Goal: Task Accomplishment & Management: Complete application form

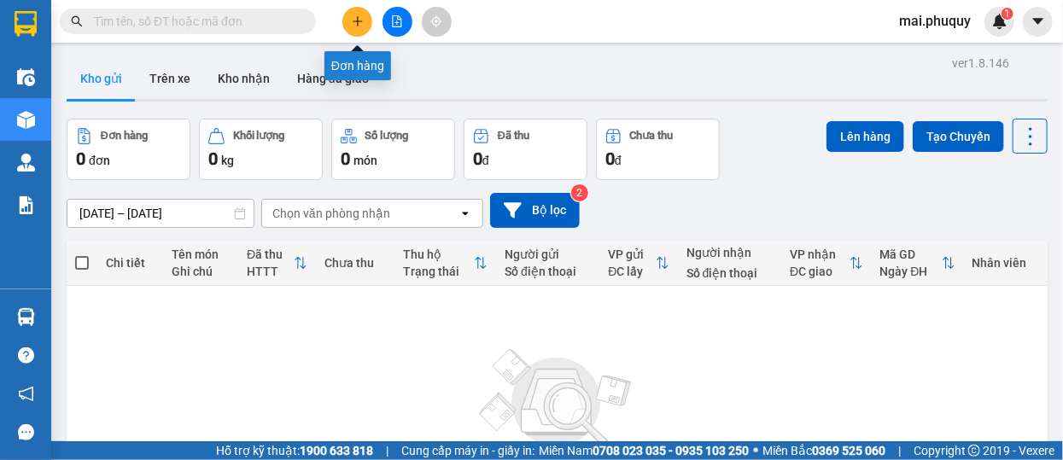
click at [366, 15] on button at bounding box center [357, 22] width 30 height 30
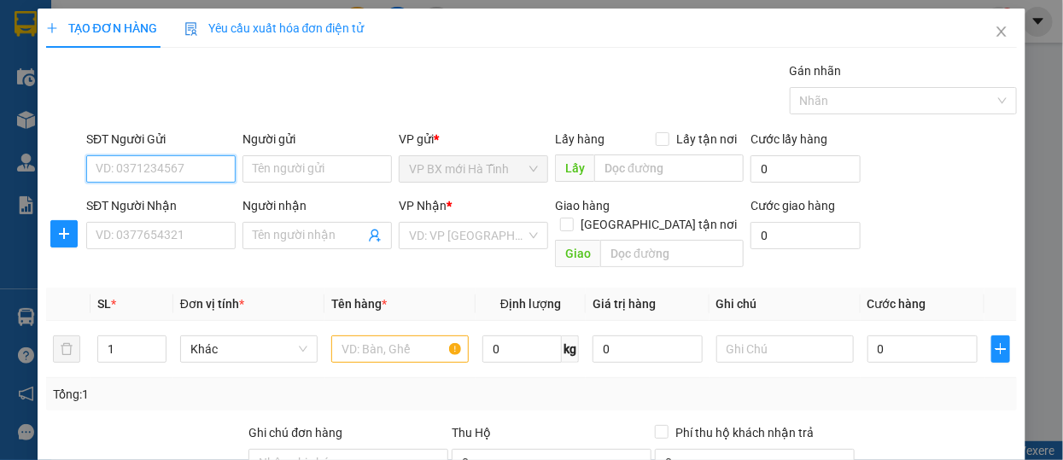
click at [115, 162] on input "SĐT Người Gửi" at bounding box center [160, 168] width 149 height 27
type input "0911759798"
click at [199, 207] on div "0911759798 - [PERSON_NAME]" at bounding box center [180, 203] width 168 height 19
type input "huyền diệu"
type input "0911759798"
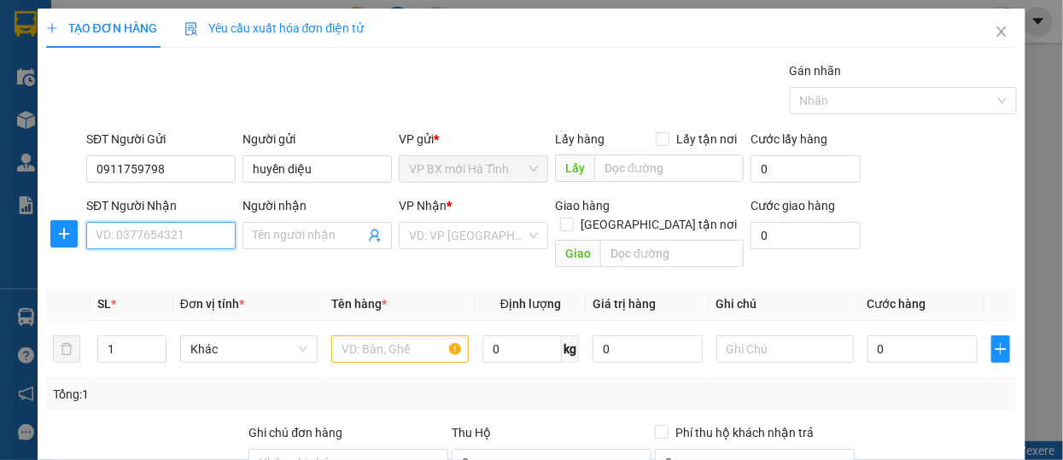
click at [133, 238] on input "SĐT Người Nhận" at bounding box center [160, 235] width 149 height 27
click at [135, 267] on div "0949686804" at bounding box center [159, 269] width 127 height 19
type input "0949686804"
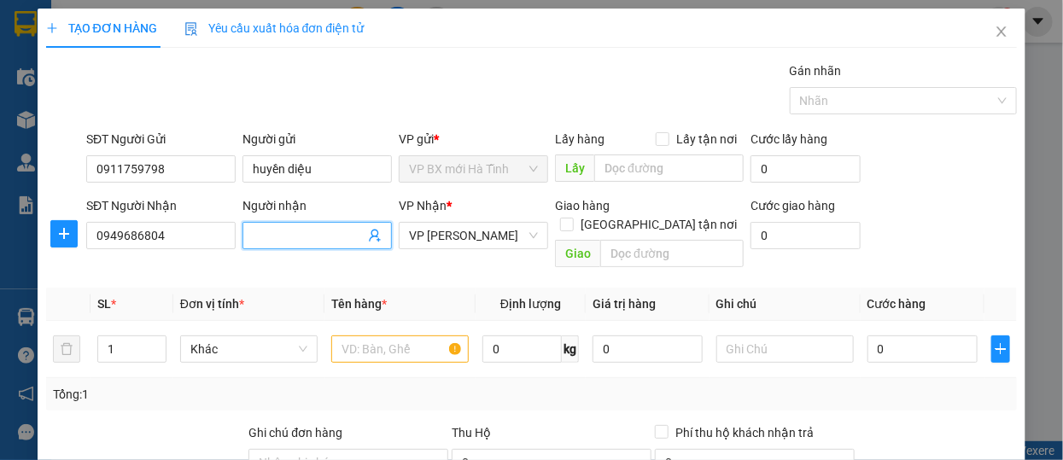
click at [265, 234] on input "Người nhận" at bounding box center [309, 235] width 112 height 19
type input "a"
click at [350, 336] on input "text" at bounding box center [399, 349] width 137 height 27
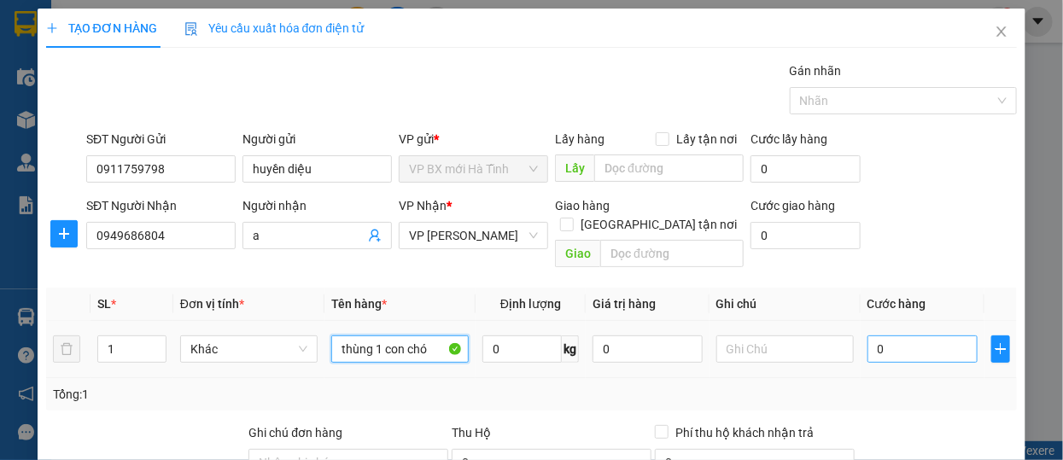
type input "thùng 1 con chó"
click at [873, 336] on input "0" at bounding box center [922, 349] width 110 height 27
type input "1"
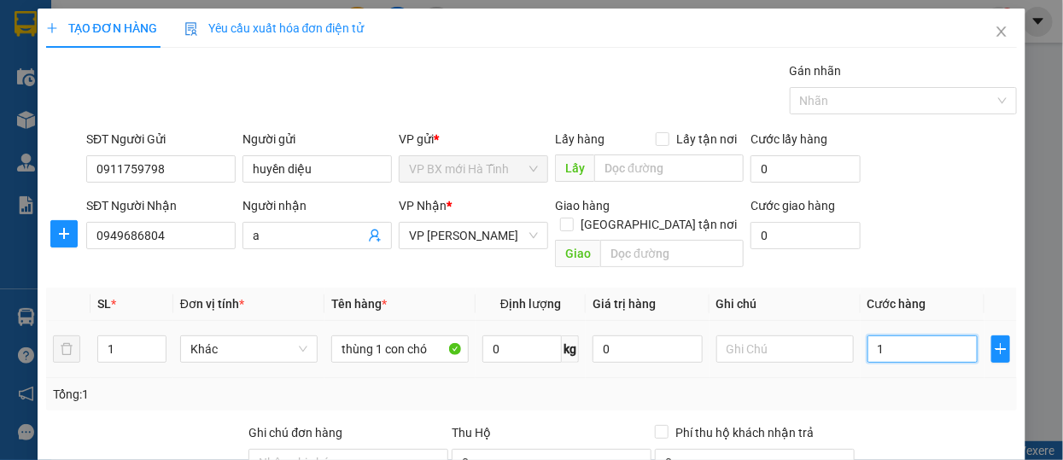
type input "10"
type input "100"
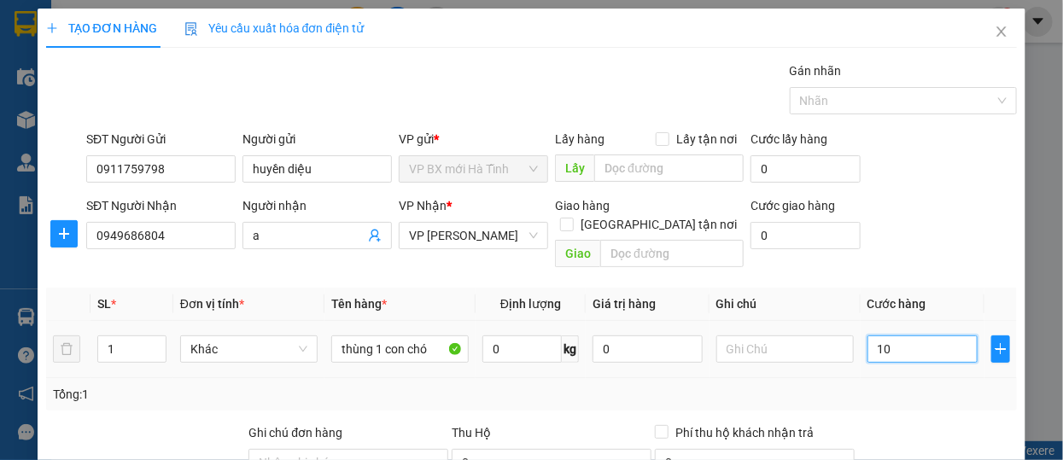
type input "100"
type input "1.000"
type input "10.000"
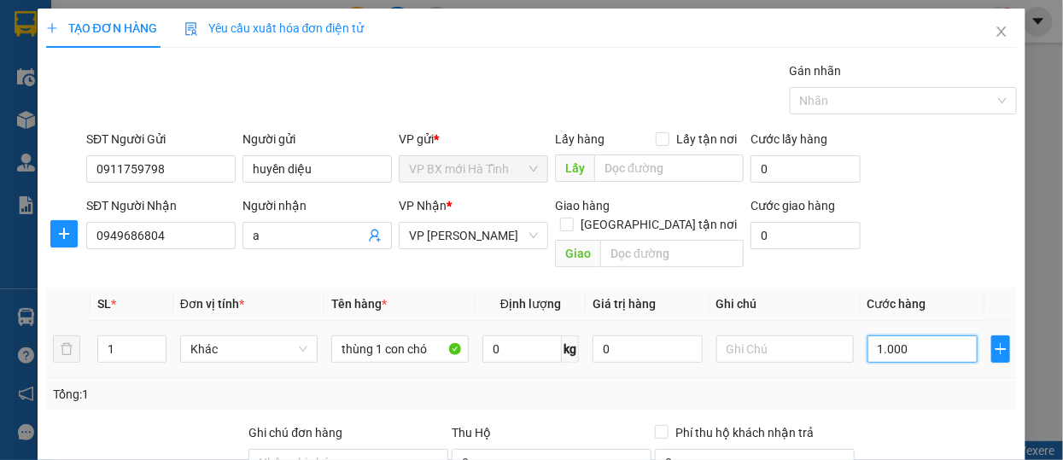
type input "10.000"
type input "100.000"
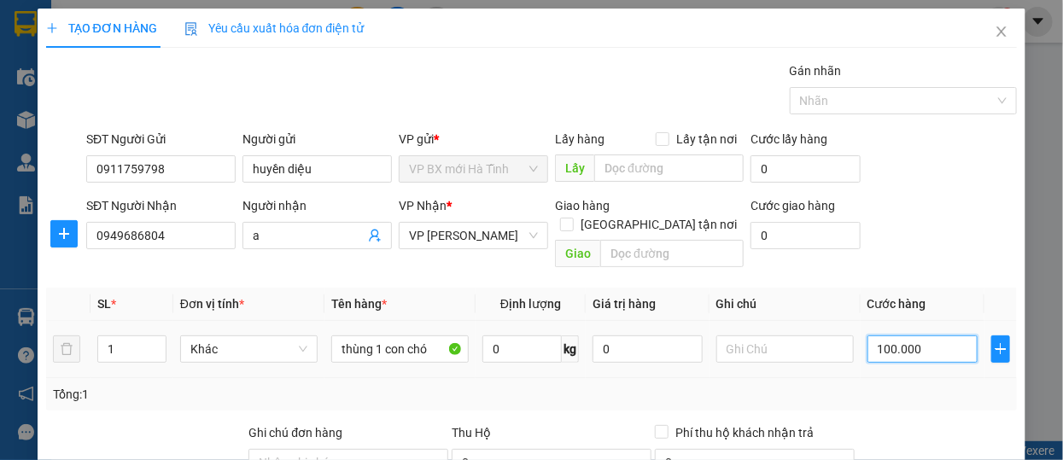
scroll to position [223, 0]
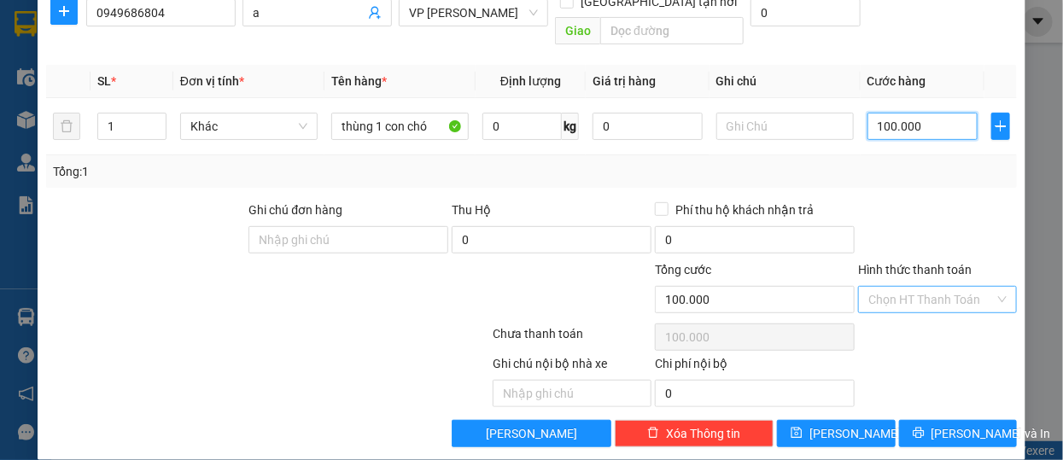
type input "100.000"
click at [916, 287] on input "Hình thức thanh toán" at bounding box center [931, 300] width 126 height 26
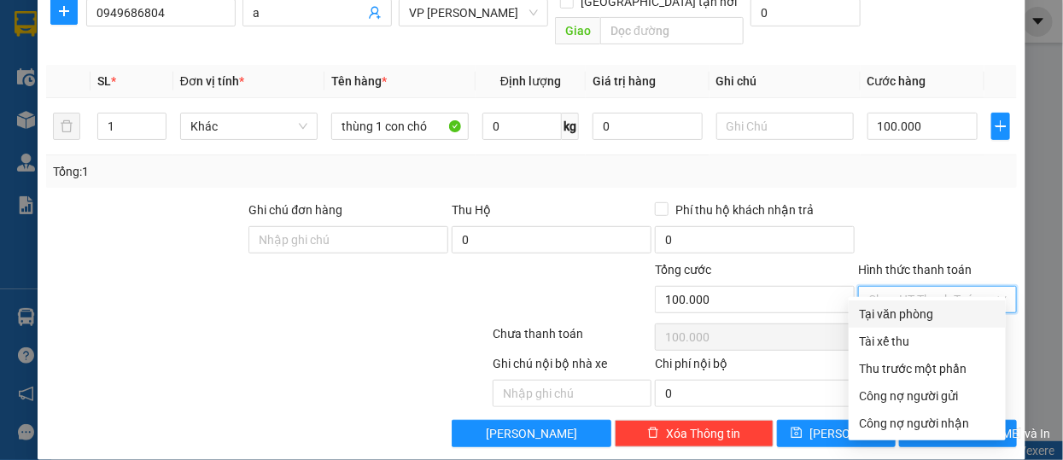
click at [925, 318] on div "Tại văn phòng" at bounding box center [927, 314] width 137 height 19
type input "0"
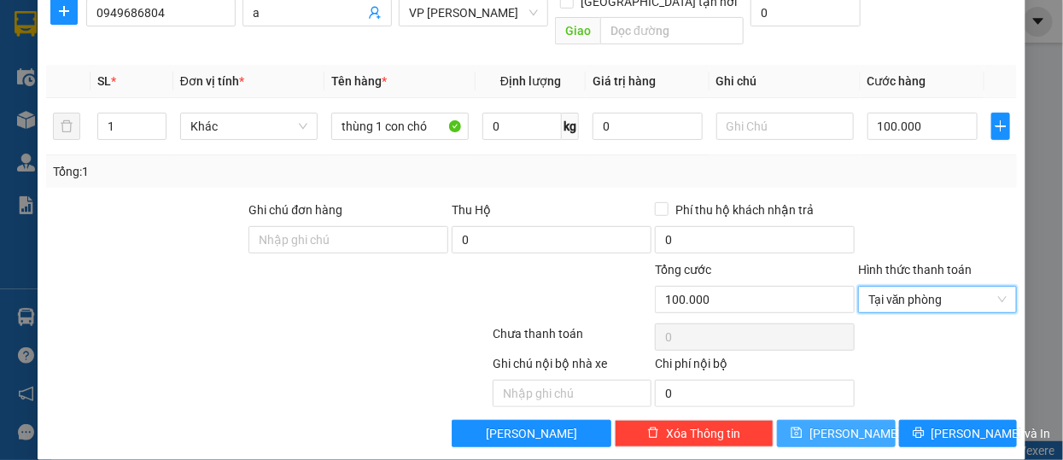
click at [830, 420] on button "[PERSON_NAME]" at bounding box center [836, 433] width 119 height 27
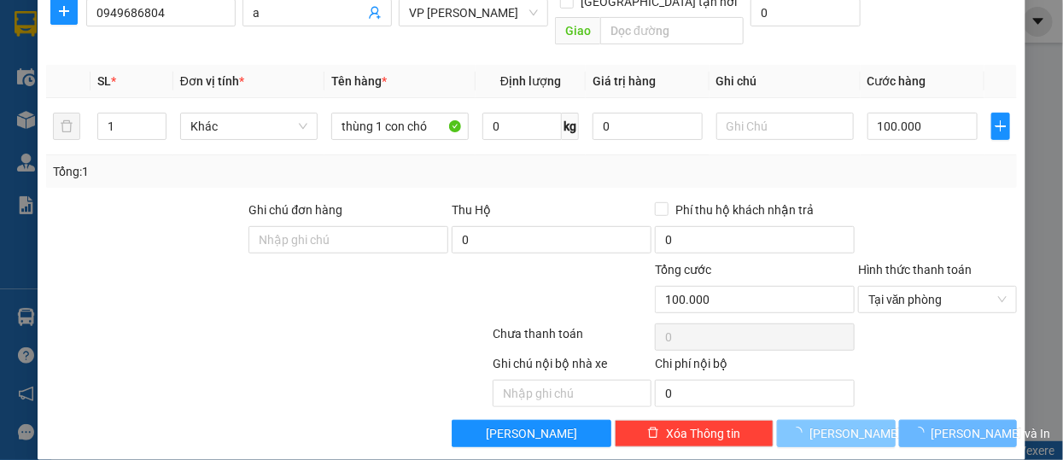
type input "0"
